Goal: Task Accomplishment & Management: Manage account settings

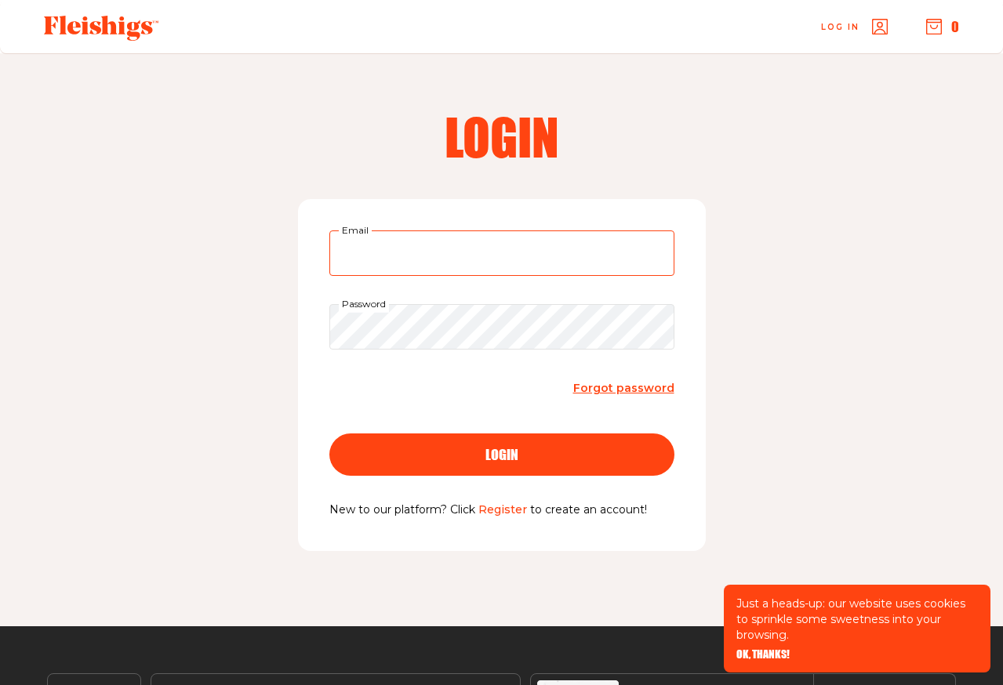
click at [492, 252] on input "Email" at bounding box center [501, 253] width 345 height 45
type input "estibuskin@gmail.com"
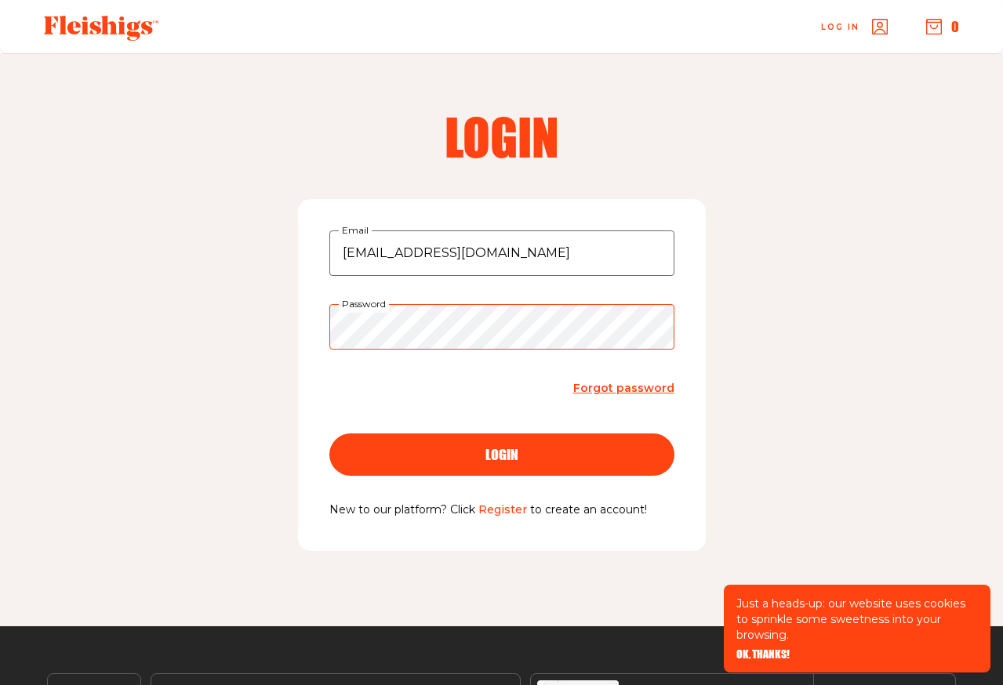
click at [329, 434] on button "login" at bounding box center [501, 455] width 345 height 42
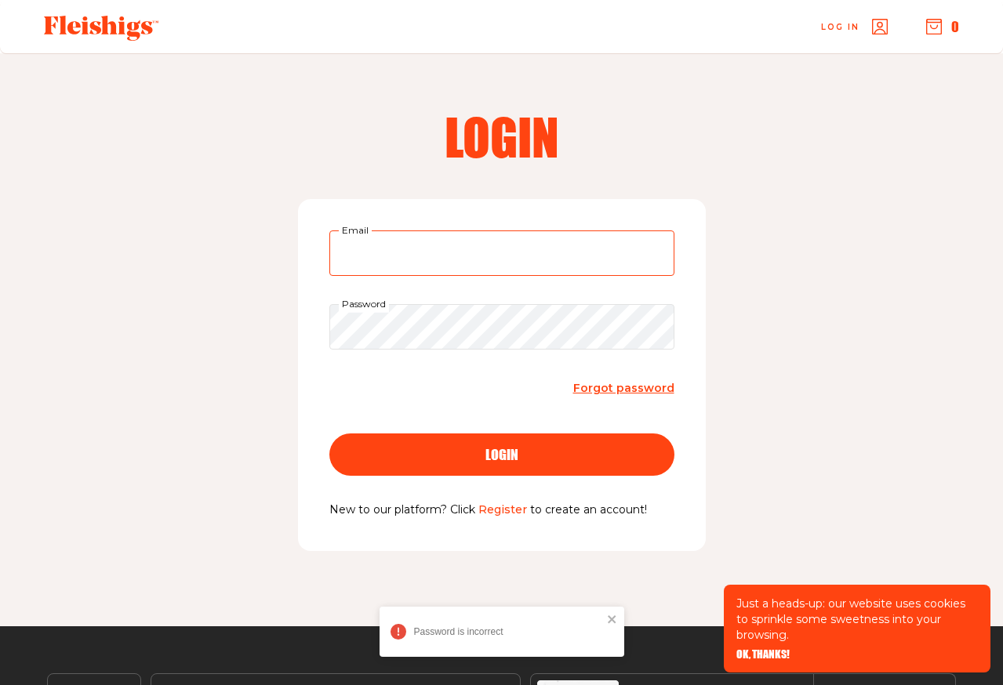
click at [422, 249] on input "Email" at bounding box center [501, 253] width 345 height 45
type input "estibuskin@gmail.com"
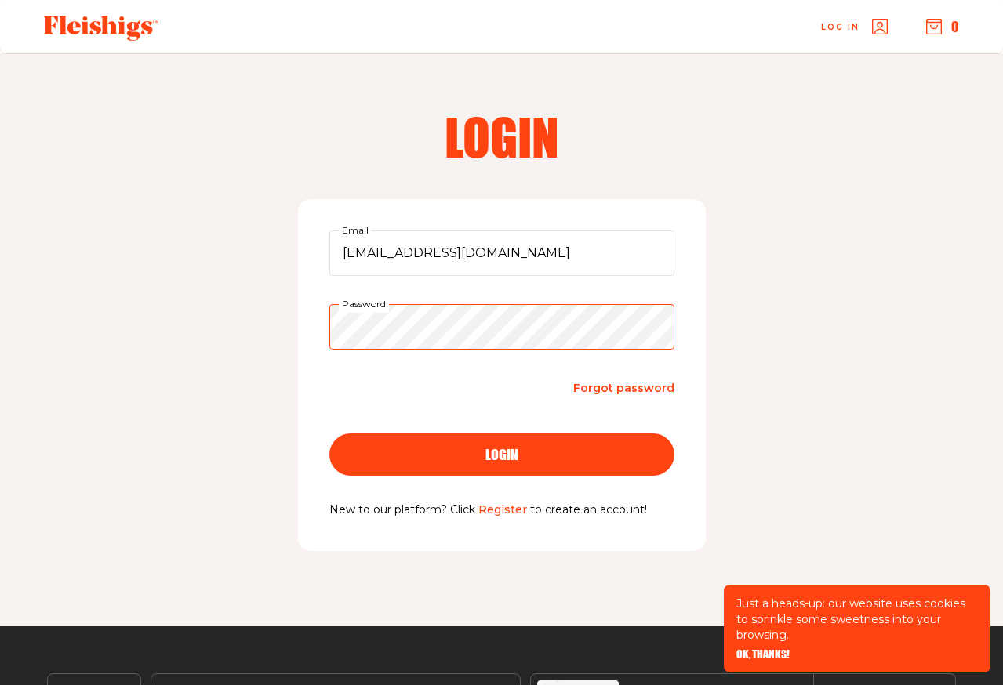
click at [329, 434] on button "login" at bounding box center [501, 455] width 345 height 42
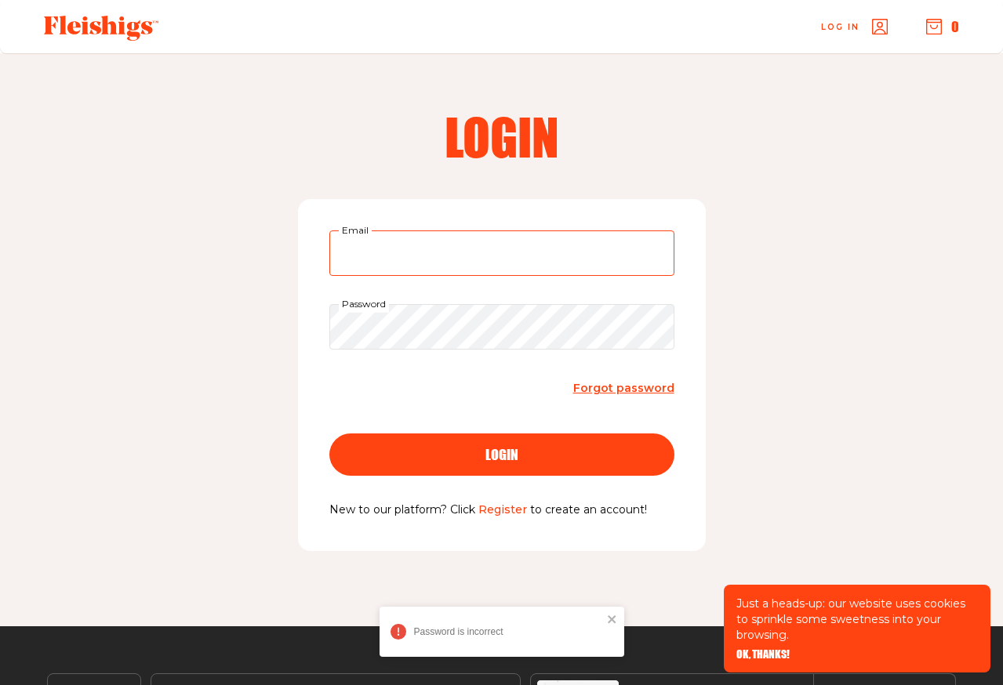
click at [394, 262] on input "Email" at bounding box center [501, 253] width 345 height 45
type input "estibuskin@gmail.com"
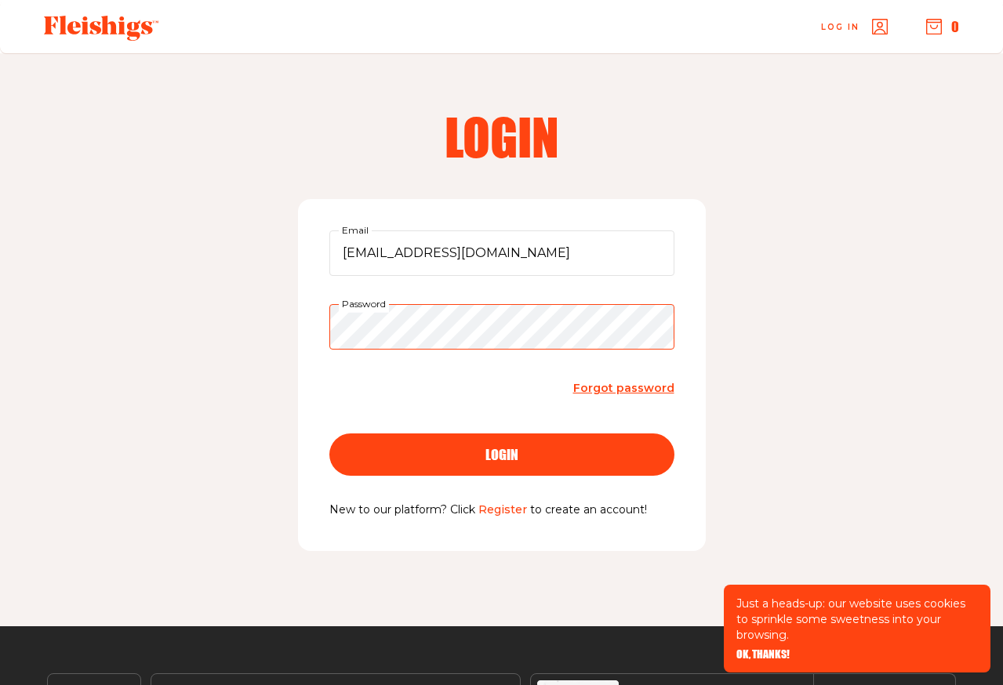
click at [329, 434] on button "login" at bounding box center [501, 455] width 345 height 42
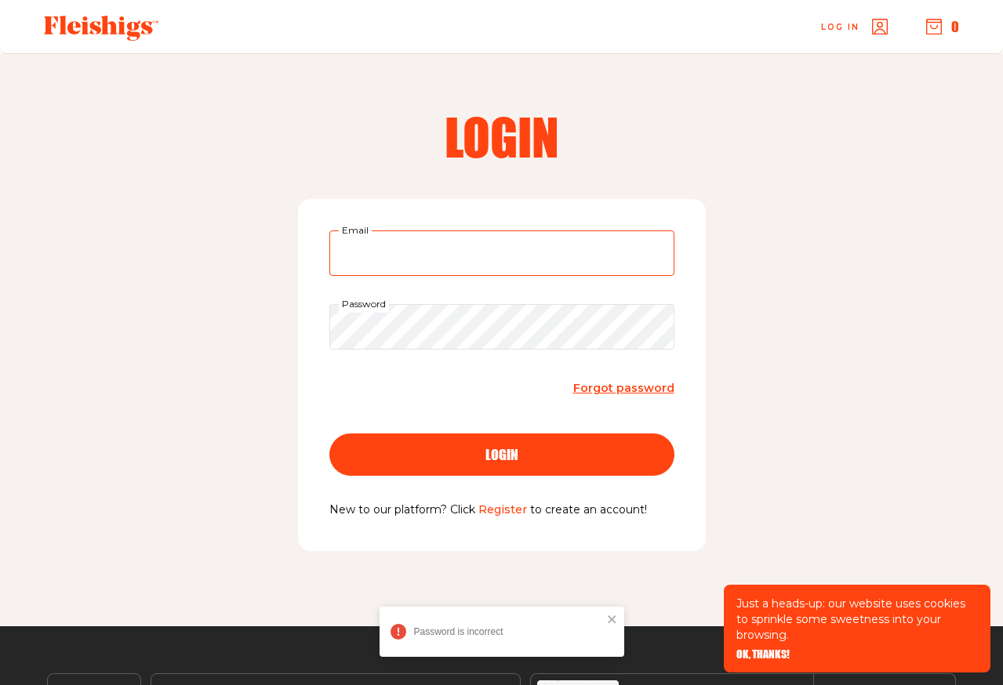
click at [444, 270] on input "Email" at bounding box center [501, 253] width 345 height 45
type input "estibuskin@gmail.com"
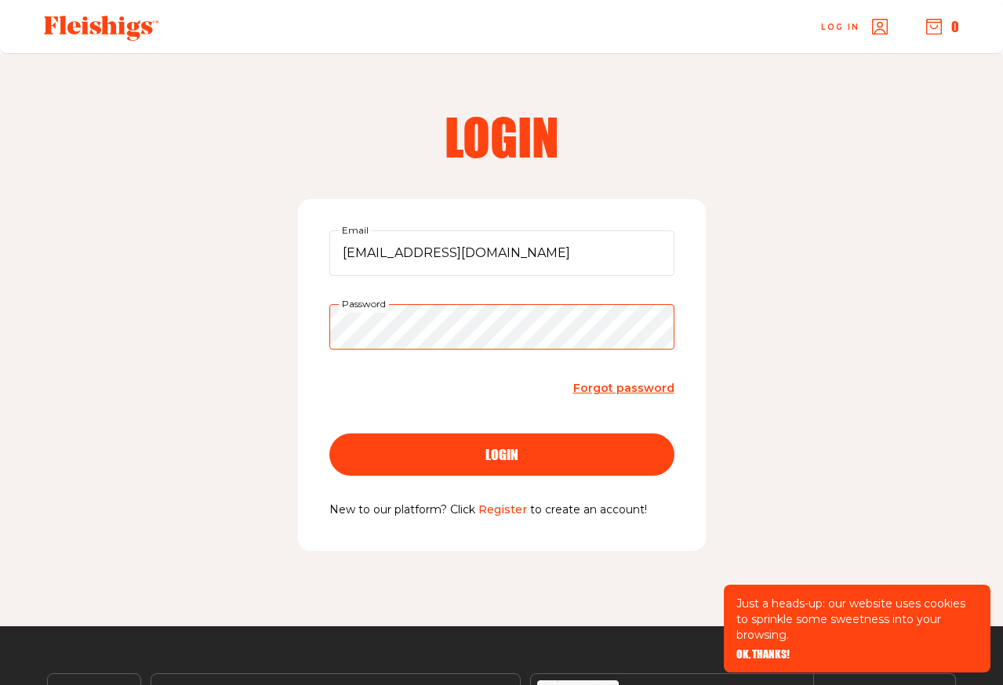
click at [329, 434] on button "login" at bounding box center [501, 455] width 345 height 42
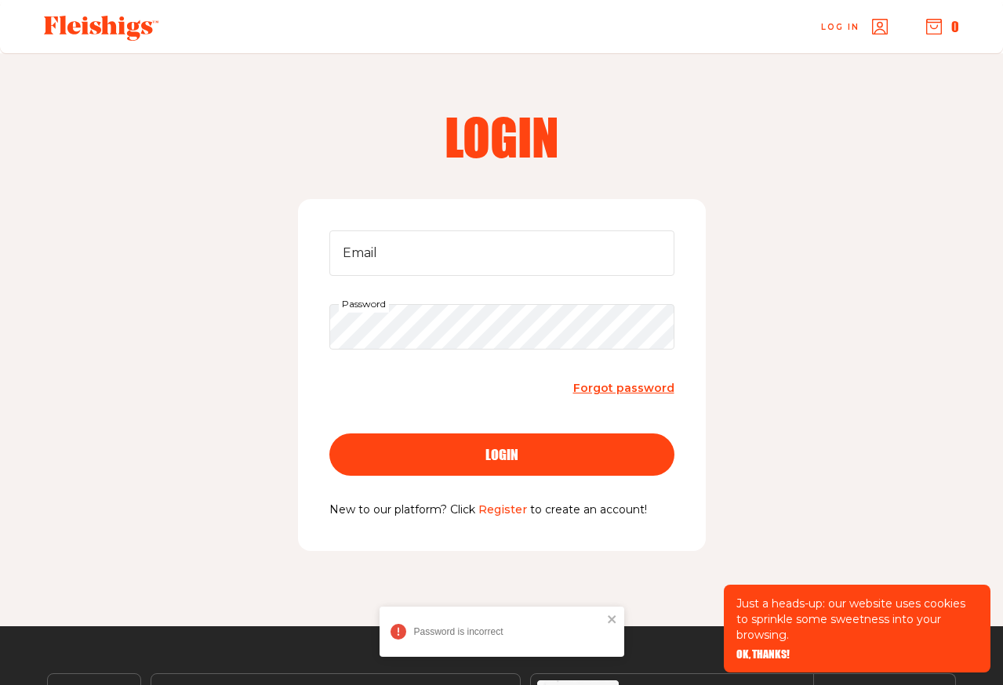
click at [599, 387] on span "Forgot password" at bounding box center [623, 388] width 101 height 14
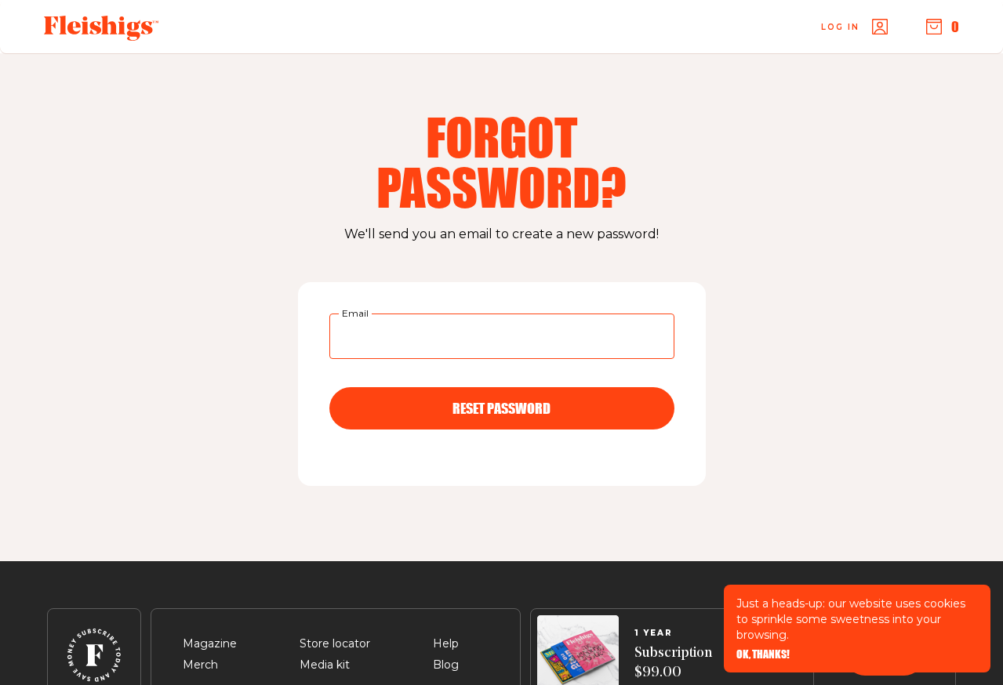
click at [538, 332] on input "Email" at bounding box center [501, 336] width 345 height 45
type input "estibuskin@gmail.com"
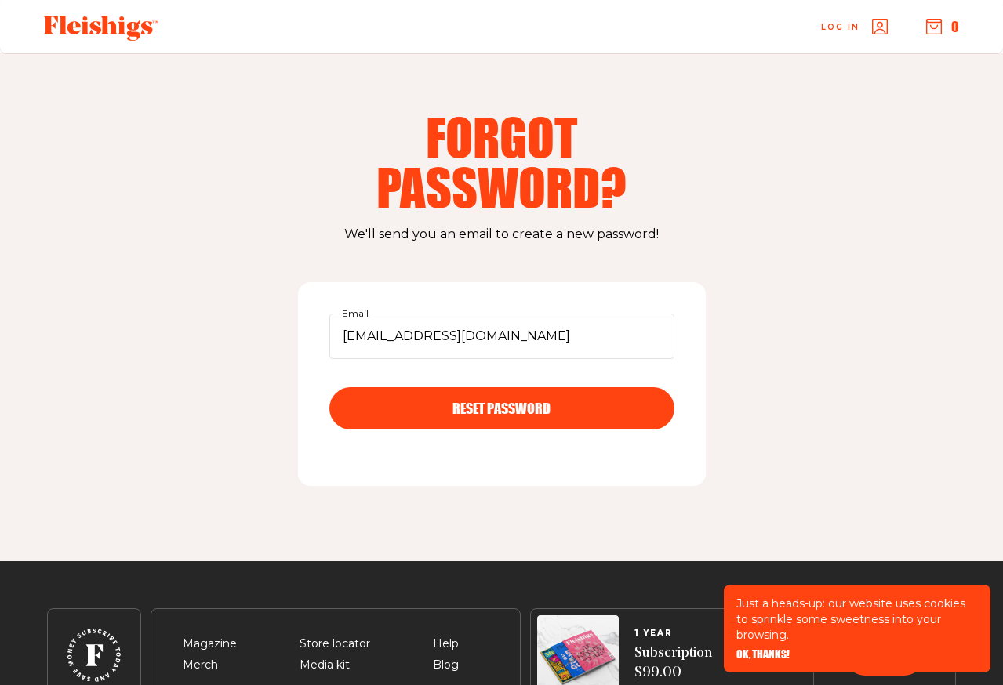
click at [528, 401] on span "RESET PASSWORD" at bounding box center [501, 394] width 98 height 14
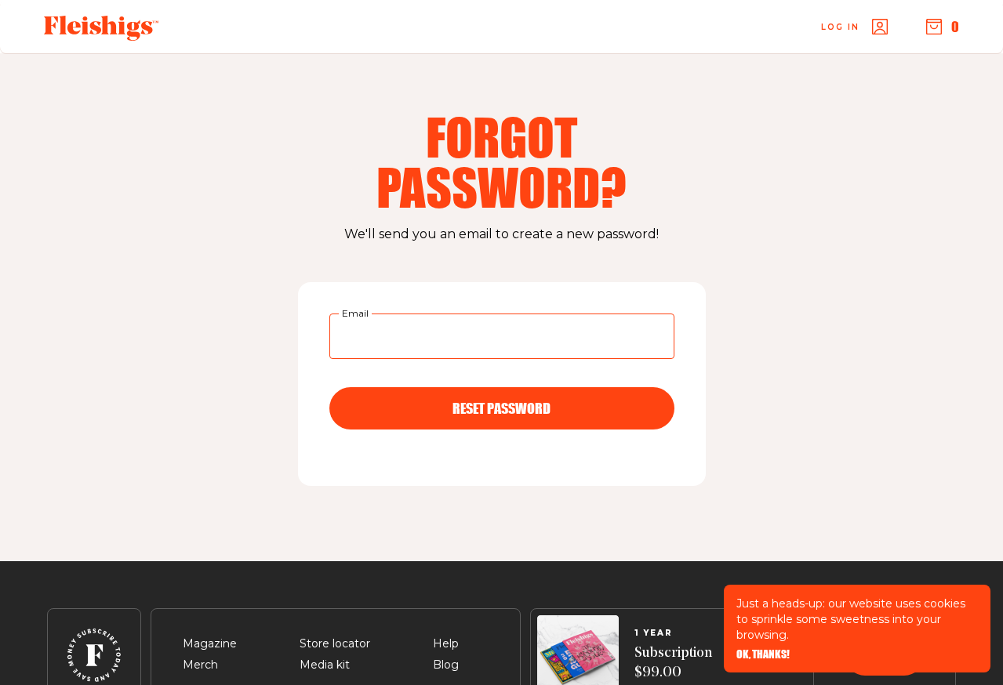
click at [446, 329] on input "Email" at bounding box center [501, 336] width 345 height 45
type input "estibuskin@gmail.com"
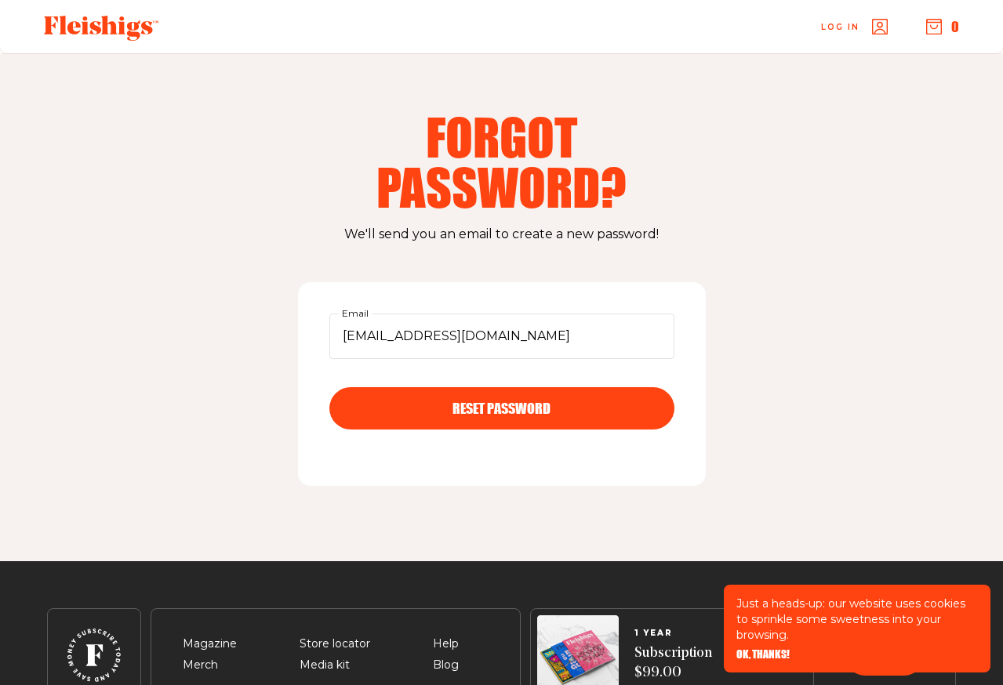
click at [461, 401] on span "RESET PASSWORD" at bounding box center [501, 394] width 98 height 14
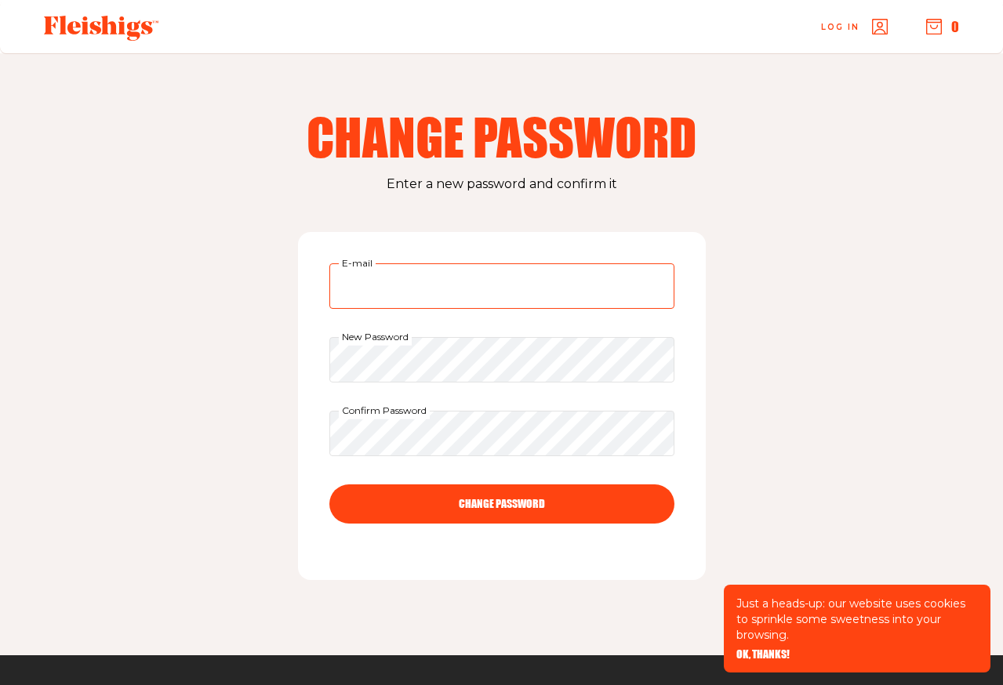
click at [584, 298] on input "E-mail" at bounding box center [501, 285] width 345 height 45
type input "estibuskin@gmail.com"
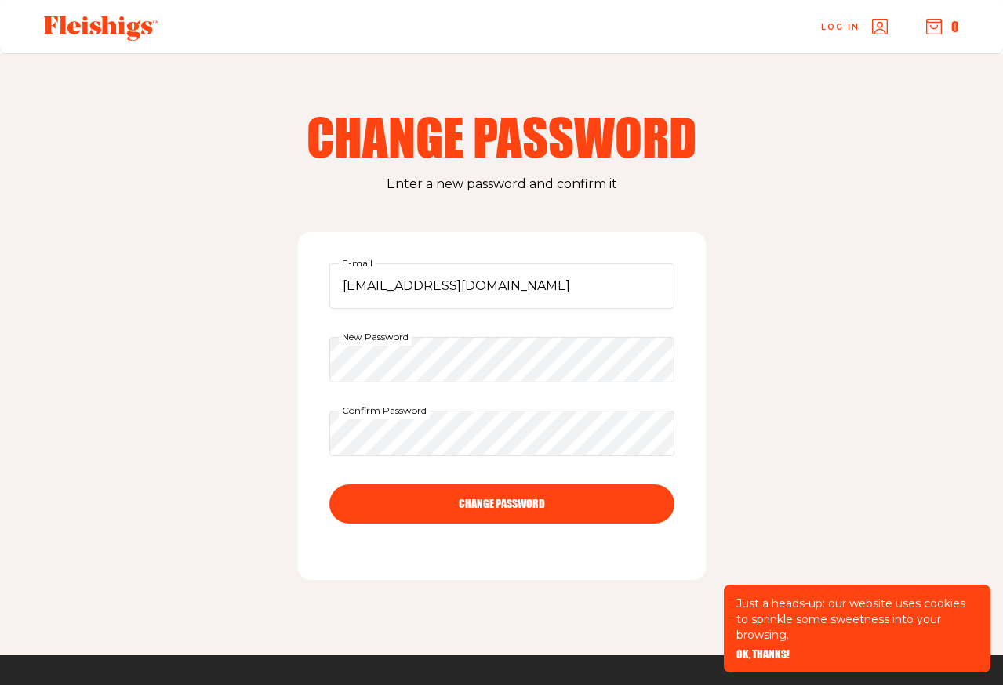
click at [524, 503] on button "CHANGE PASSWORD" at bounding box center [501, 504] width 345 height 39
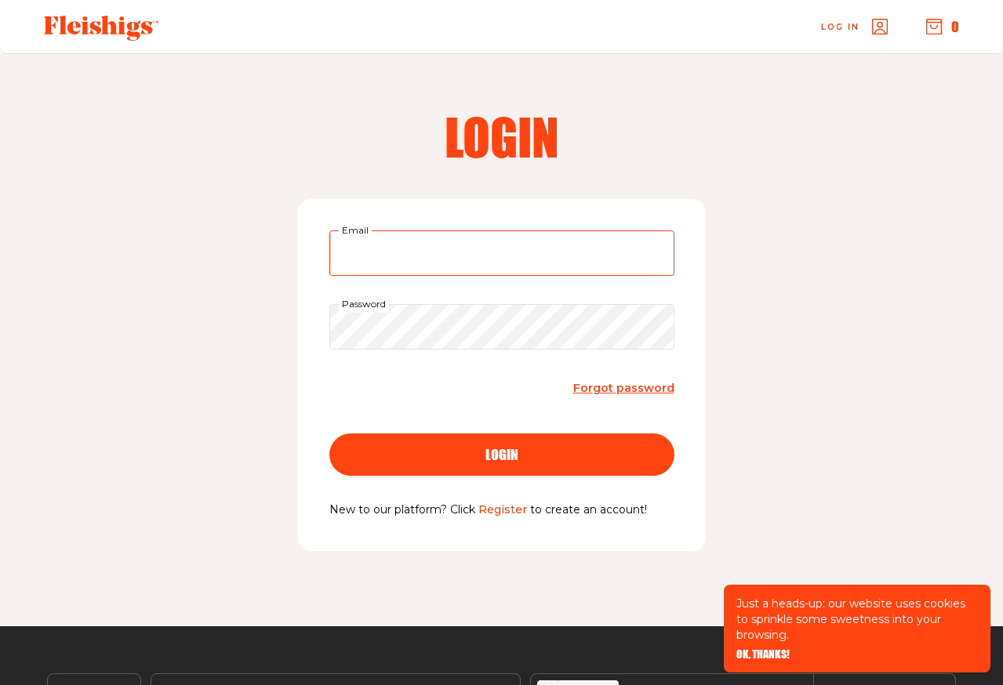
click at [433, 242] on input "Email" at bounding box center [501, 253] width 345 height 45
type input "estibuskin@gmail.com"
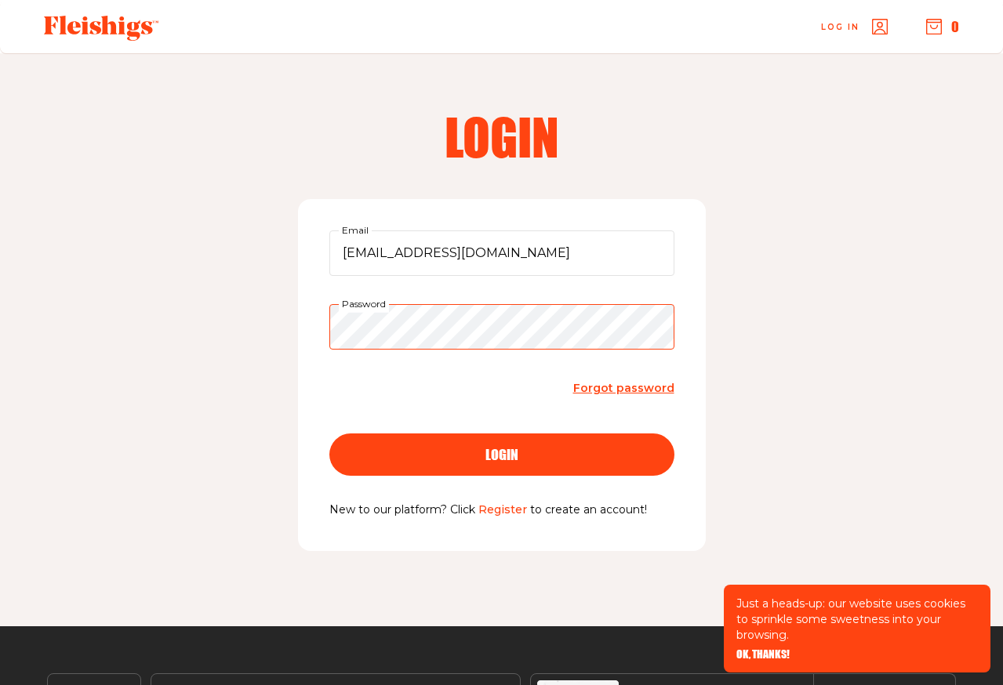
click at [329, 434] on button "login" at bounding box center [501, 455] width 345 height 42
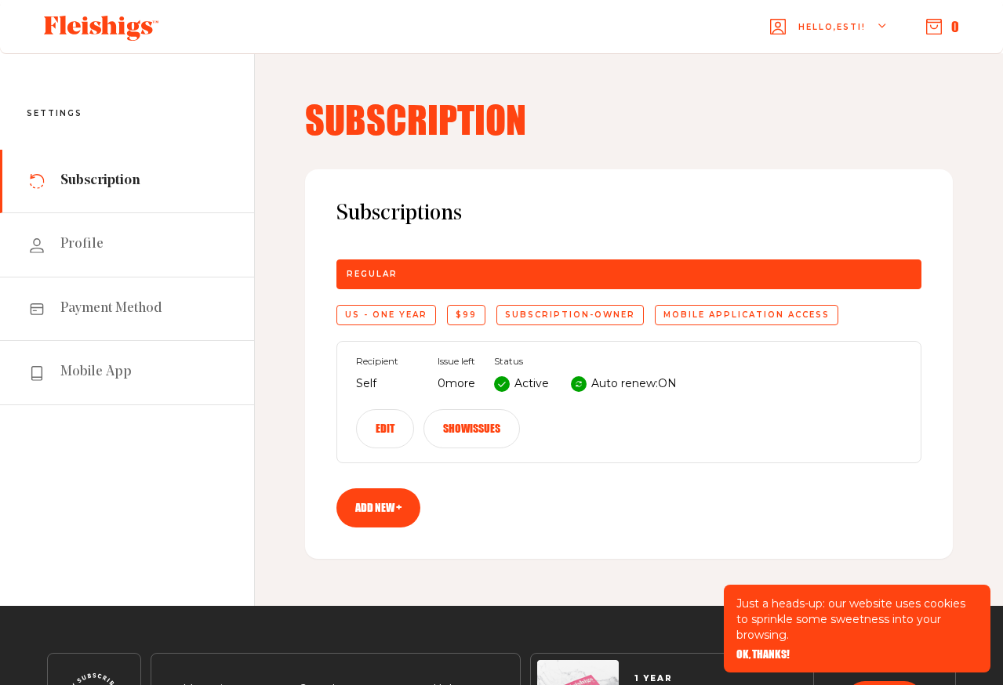
click at [390, 433] on button "Edit" at bounding box center [385, 428] width 58 height 39
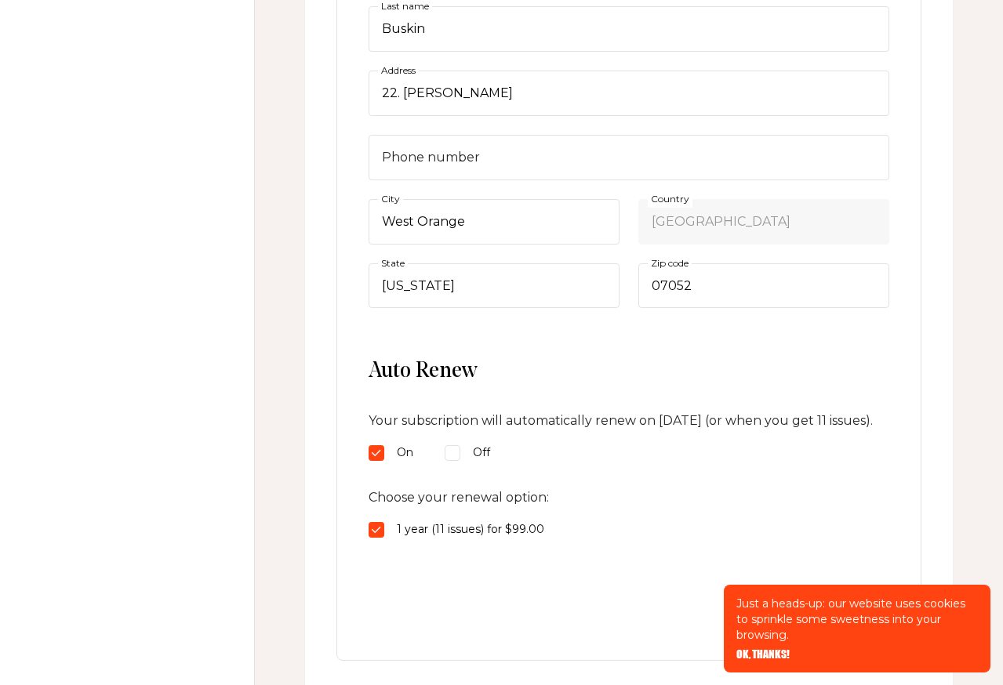
scroll to position [487, 0]
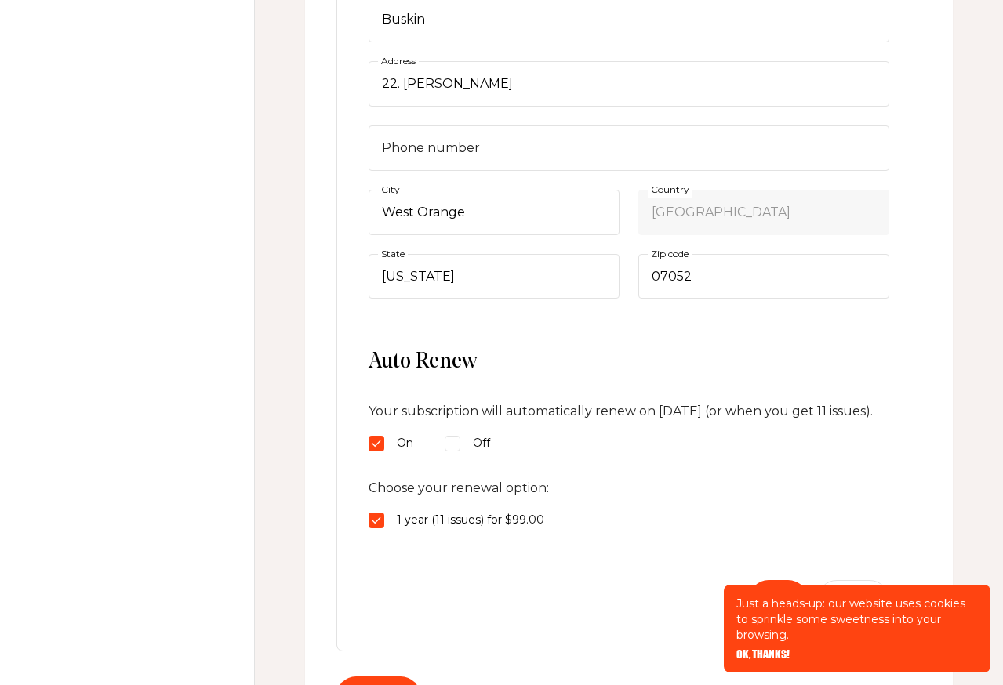
click at [456, 452] on input "Off" at bounding box center [453, 444] width 16 height 16
radio input "true"
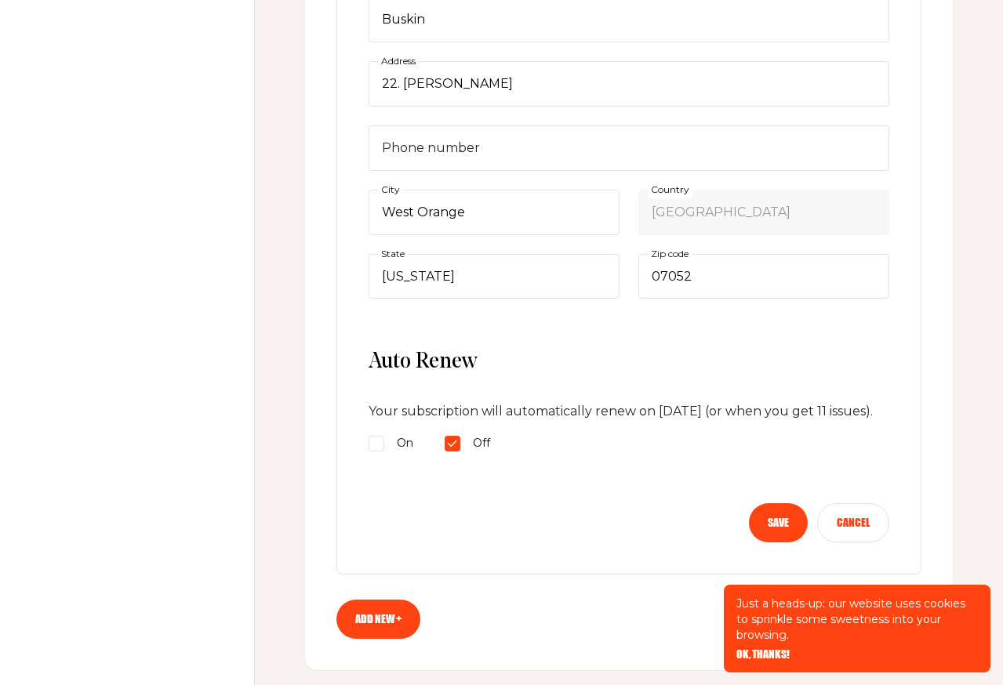
click at [781, 543] on button "Save" at bounding box center [778, 522] width 59 height 39
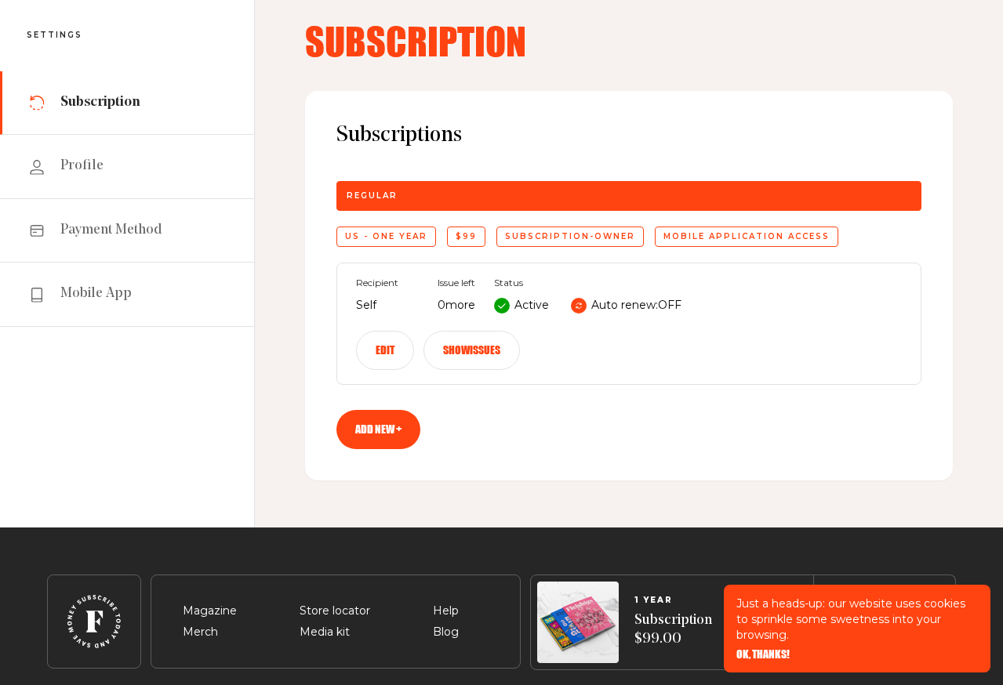
scroll to position [61, 0]
